Goal: Navigation & Orientation: Find specific page/section

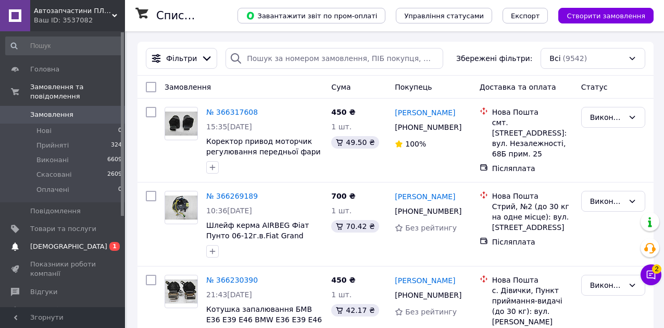
click at [54, 242] on span "[DEMOGRAPHIC_DATA]" at bounding box center [68, 246] width 77 height 9
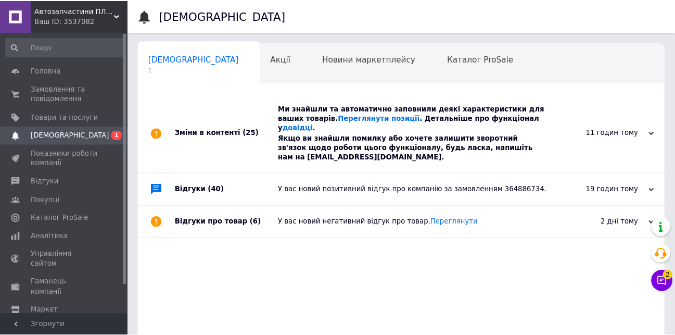
scroll to position [0, 4]
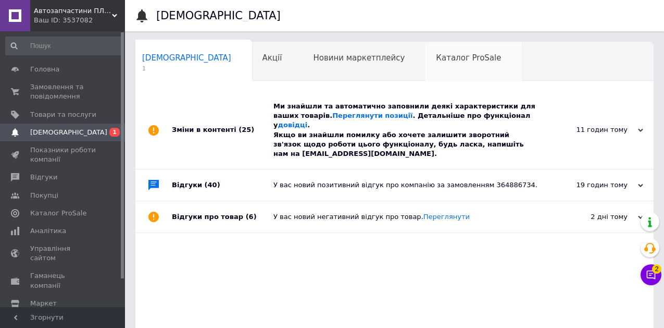
click at [436, 58] on span "Каталог ProSale" at bounding box center [468, 57] width 65 height 9
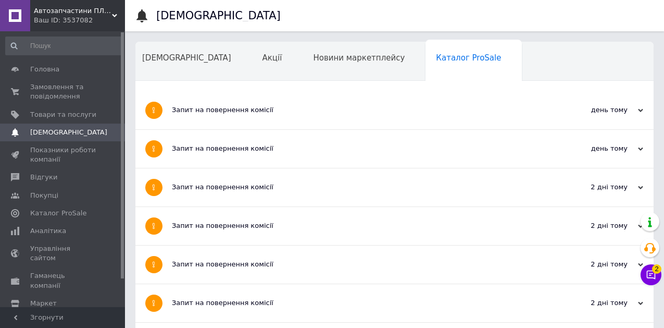
click at [225, 93] on span "Навчання та заходи" at bounding box center [183, 97] width 83 height 9
